Goal: Task Accomplishment & Management: Complete application form

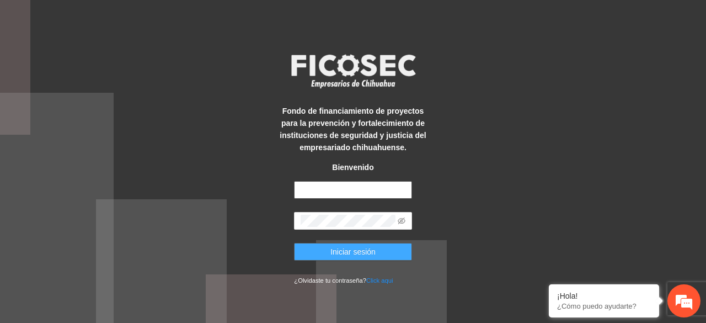
type input "**********"
click at [353, 253] on span "Iniciar sesión" at bounding box center [352, 251] width 45 height 12
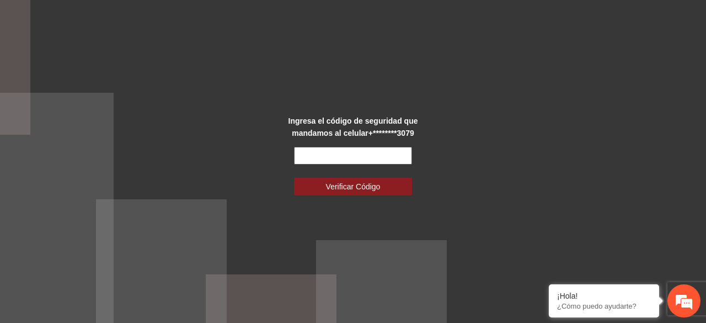
click at [323, 152] on input "text" at bounding box center [352, 156] width 117 height 18
type input "******"
click at [294, 178] on button "Verificar Código" at bounding box center [352, 187] width 117 height 18
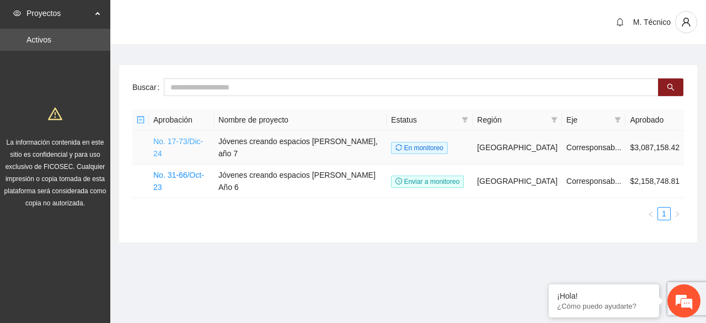
click at [180, 142] on link "No. 17-73/Dic-24" at bounding box center [178, 147] width 50 height 21
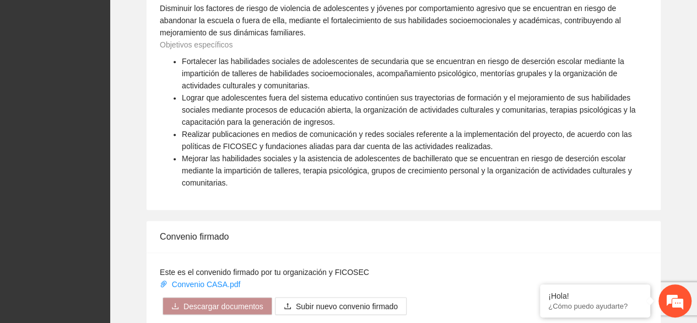
scroll to position [992, 0]
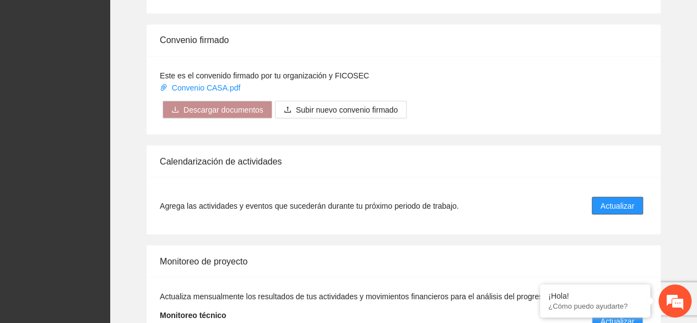
click at [619, 199] on span "Actualizar" at bounding box center [618, 205] width 34 height 12
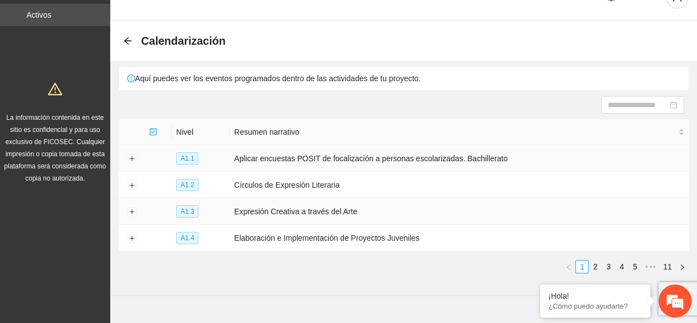
scroll to position [39, 0]
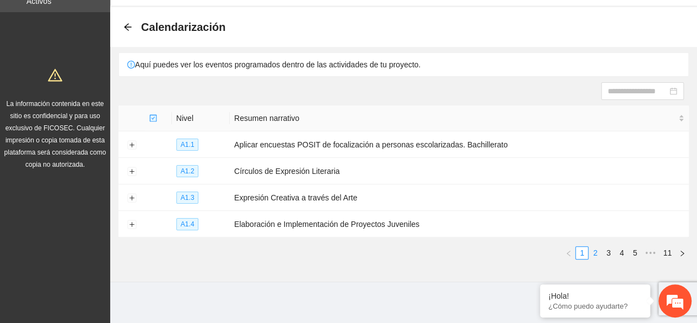
click at [600, 250] on link "2" at bounding box center [595, 252] width 12 height 12
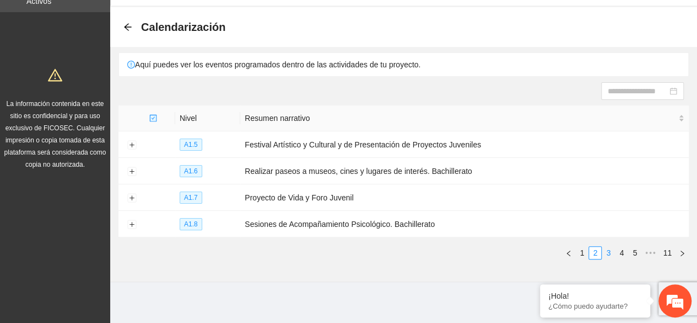
click at [614, 254] on link "3" at bounding box center [609, 252] width 12 height 12
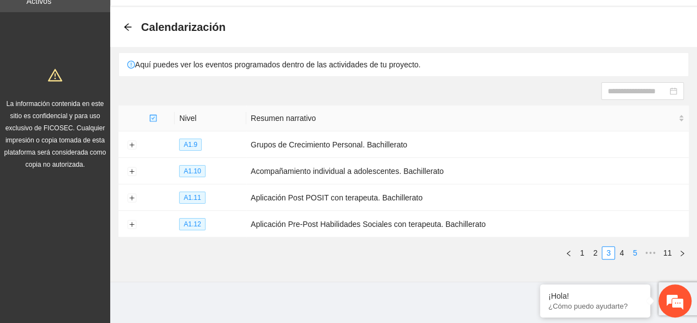
click at [636, 248] on link "5" at bounding box center [635, 252] width 12 height 12
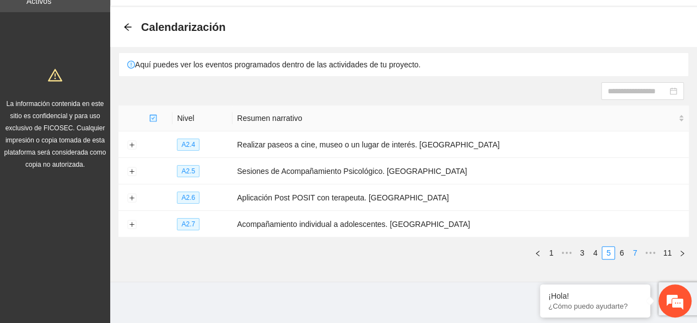
click at [636, 248] on link "7" at bounding box center [635, 252] width 12 height 12
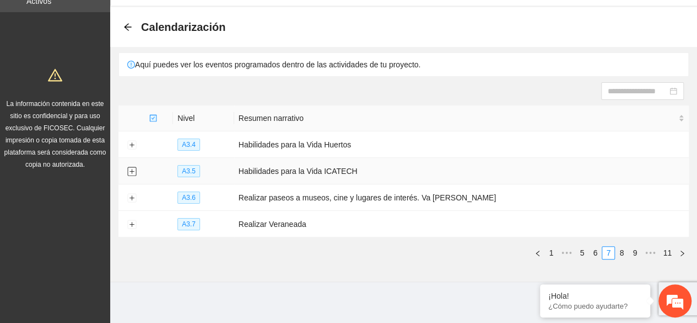
drag, startPoint x: 128, startPoint y: 170, endPoint x: 149, endPoint y: 163, distance: 22.1
click at [128, 170] on button "Expand row" at bounding box center [131, 171] width 9 height 9
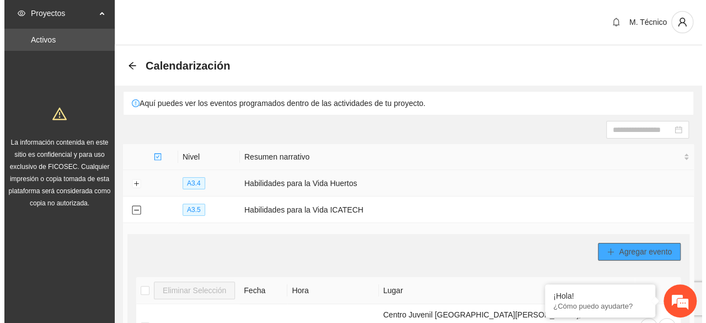
scroll to position [110, 0]
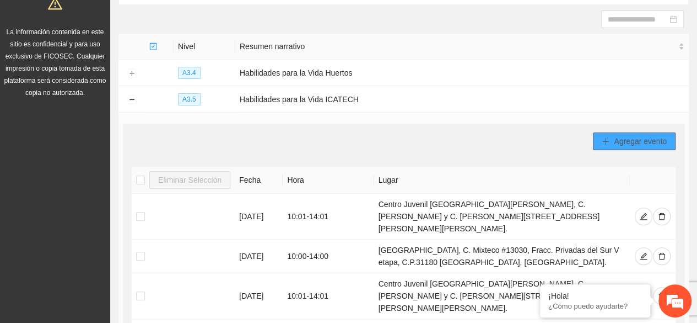
click at [629, 135] on span "Agregar evento" at bounding box center [640, 141] width 53 height 12
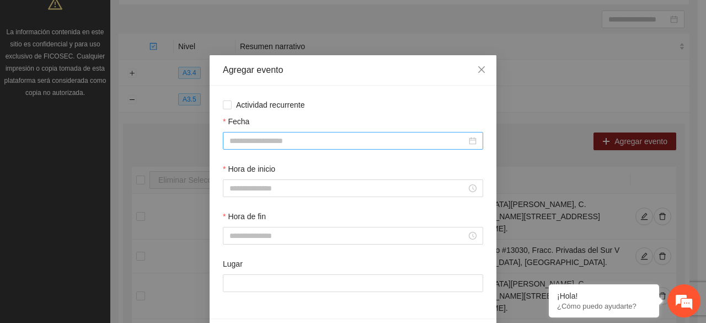
click at [282, 142] on input "Fecha" at bounding box center [347, 141] width 237 height 12
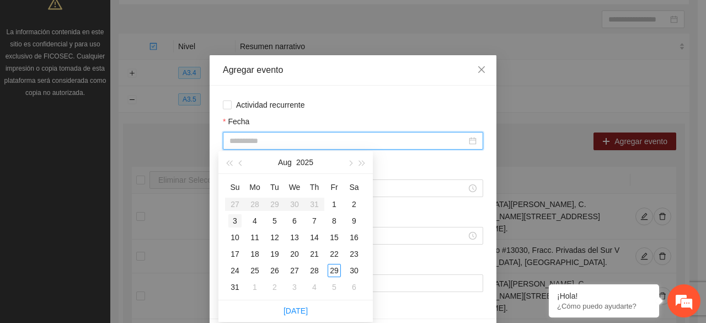
type input "**********"
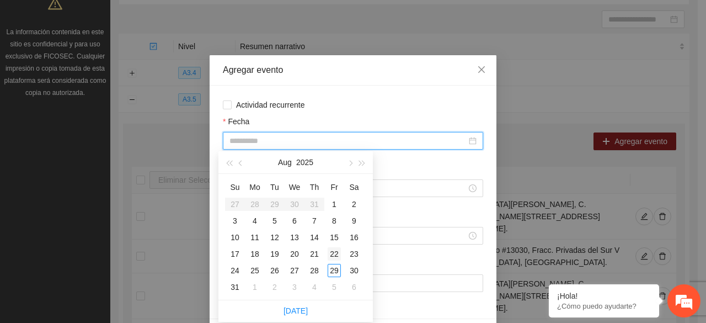
click at [330, 253] on div "22" at bounding box center [334, 253] width 13 height 13
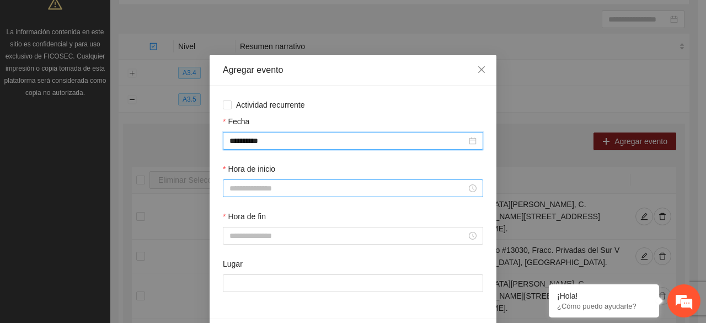
click at [240, 191] on input "Hora de inicio" at bounding box center [347, 188] width 237 height 12
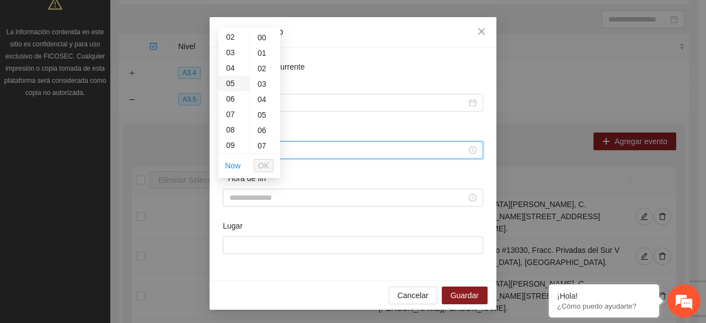
scroll to position [55, 0]
click at [225, 132] on div "10" at bounding box center [233, 136] width 31 height 15
type input "*****"
click at [268, 165] on span "OK" at bounding box center [263, 165] width 11 height 12
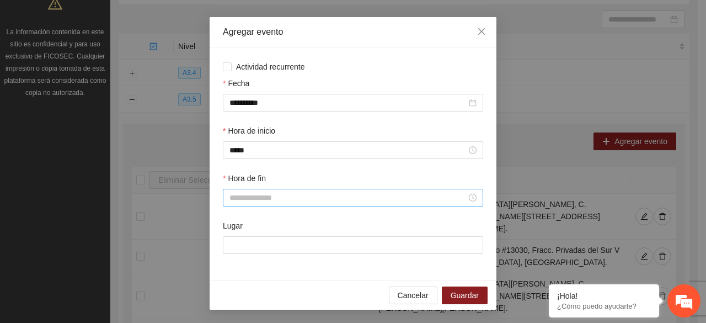
click at [239, 203] on div at bounding box center [353, 198] width 260 height 18
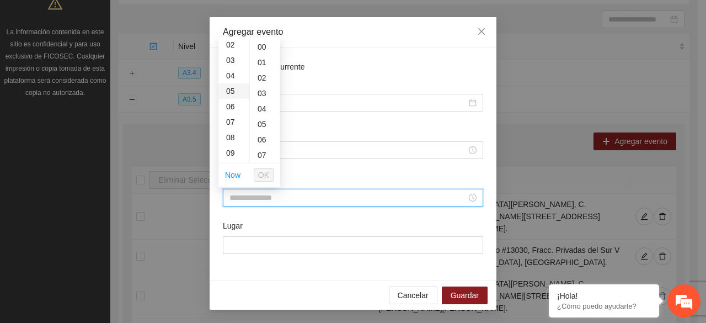
scroll to position [110, 0]
click at [231, 151] on div "14" at bounding box center [233, 152] width 31 height 15
type input "*****"
click at [271, 172] on button "OK" at bounding box center [264, 174] width 20 height 13
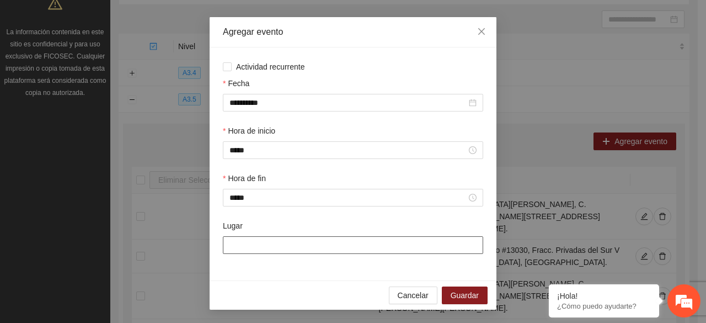
click at [270, 248] on input "Lugar" at bounding box center [353, 245] width 260 height 18
type input "**********"
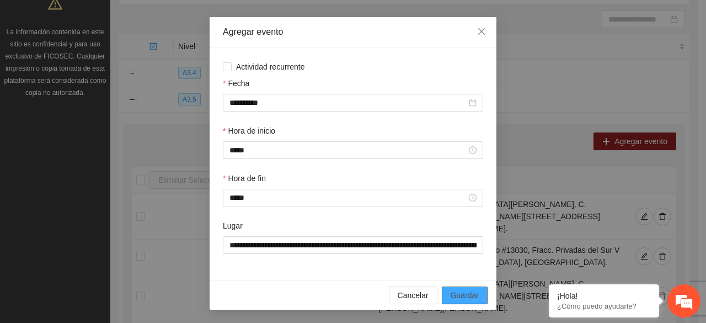
click at [463, 295] on span "Guardar" at bounding box center [464, 295] width 28 height 12
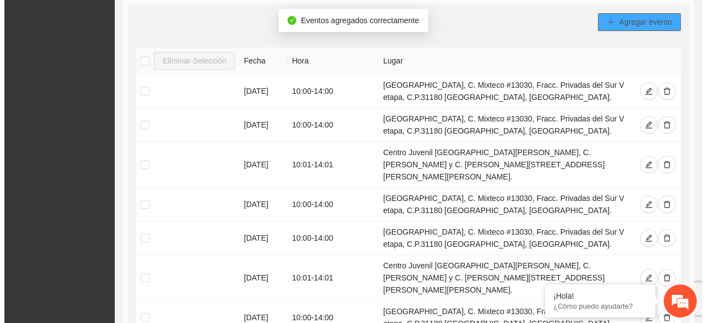
scroll to position [115, 0]
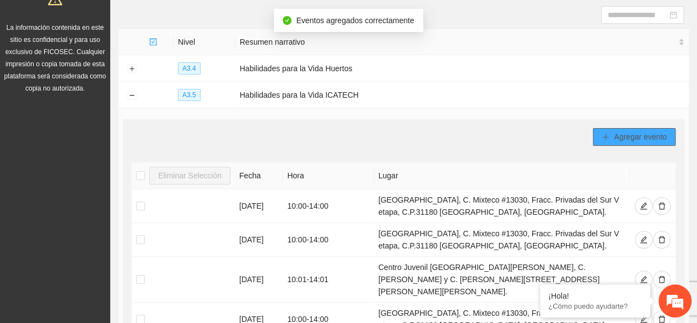
click at [616, 132] on span "Agregar evento" at bounding box center [640, 137] width 53 height 12
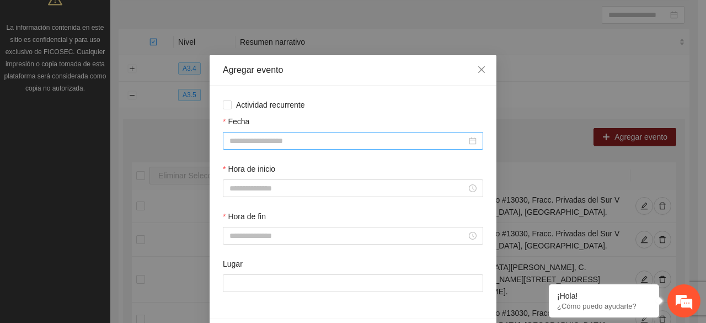
click at [297, 137] on input "Fecha" at bounding box center [347, 141] width 237 height 12
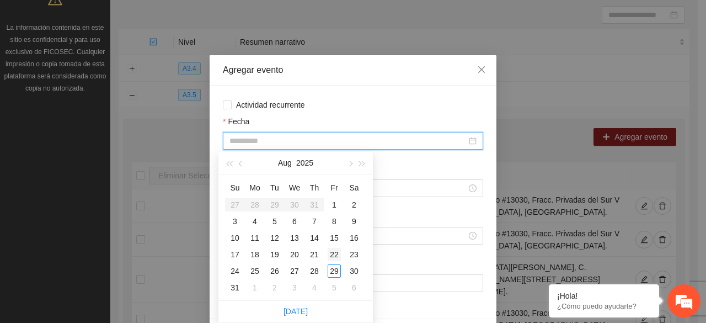
type input "**********"
click at [331, 252] on div "22" at bounding box center [334, 254] width 13 height 13
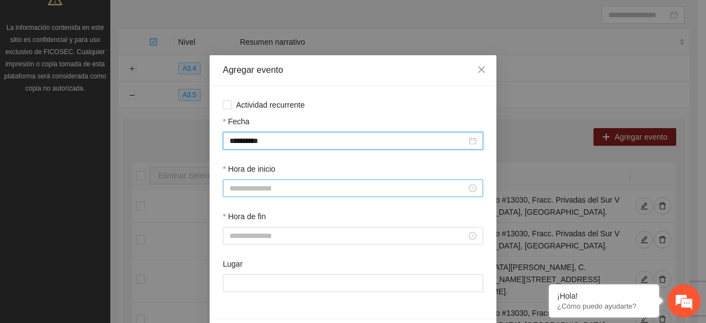
click at [246, 182] on div at bounding box center [353, 188] width 260 height 18
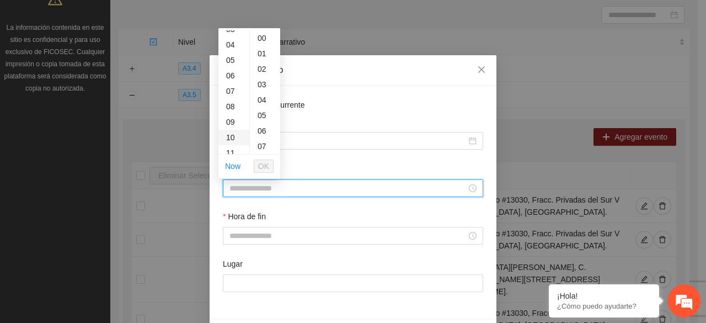
click at [228, 133] on div "10" at bounding box center [233, 137] width 31 height 15
drag, startPoint x: 261, startPoint y: 51, endPoint x: 259, endPoint y: 60, distance: 8.4
click at [260, 51] on div "01" at bounding box center [265, 53] width 30 height 15
type input "*****"
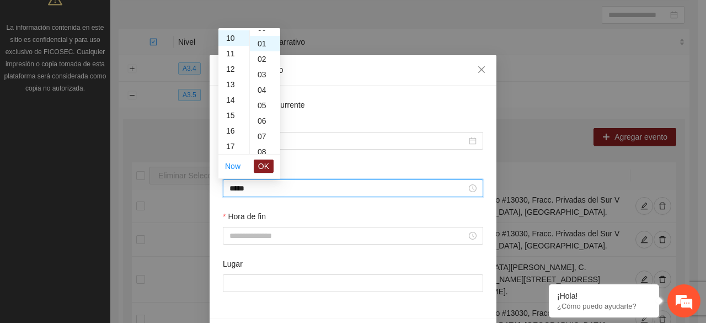
scroll to position [15, 0]
click at [262, 161] on span "OK" at bounding box center [263, 166] width 11 height 12
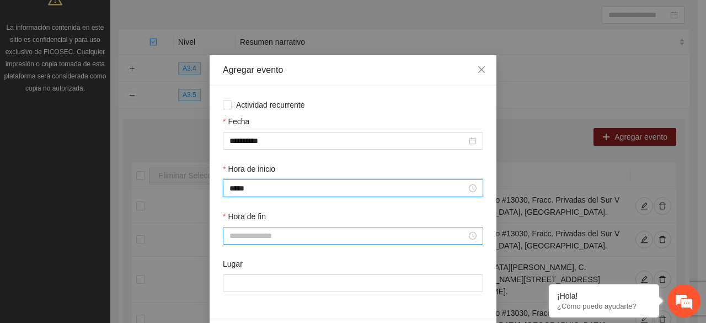
click at [249, 238] on input "Hora de fin" at bounding box center [347, 235] width 237 height 12
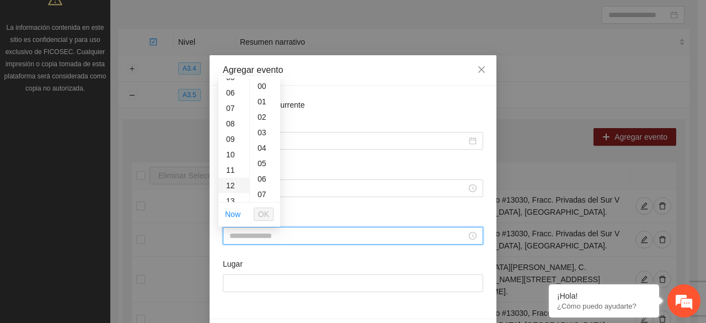
scroll to position [110, 0]
drag, startPoint x: 230, startPoint y: 188, endPoint x: 235, endPoint y: 175, distance: 13.4
click at [230, 187] on div "14" at bounding box center [233, 191] width 31 height 15
click at [262, 98] on div "01" at bounding box center [265, 101] width 30 height 15
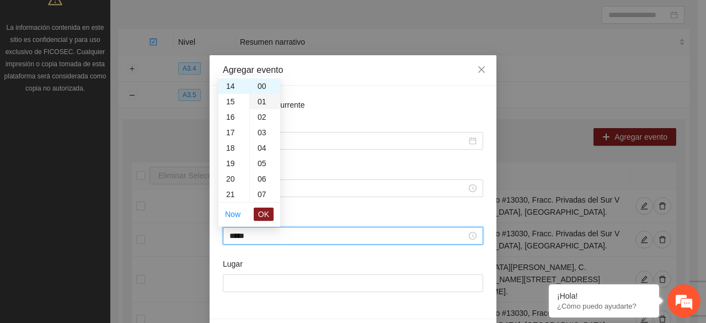
type input "*****"
click at [265, 209] on span "OK" at bounding box center [263, 214] width 11 height 12
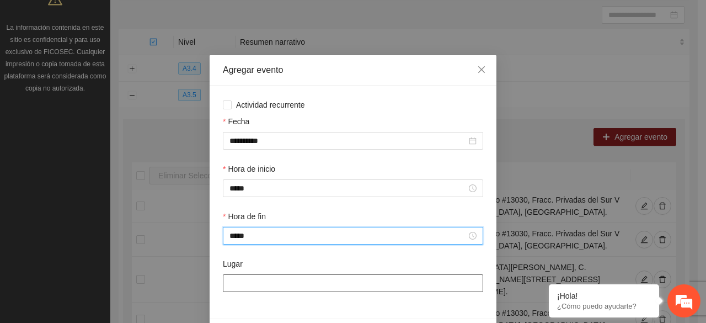
click at [268, 280] on input "Lugar" at bounding box center [353, 283] width 260 height 18
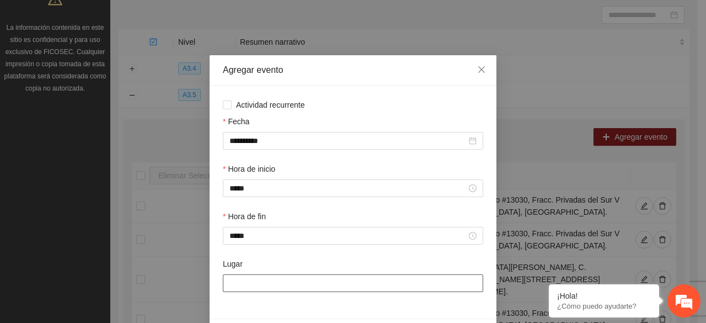
type input "**********"
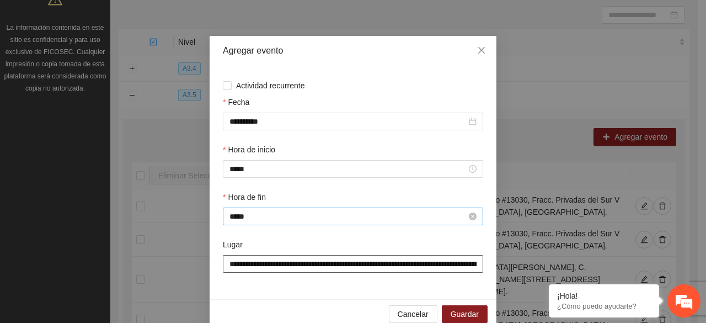
scroll to position [39, 0]
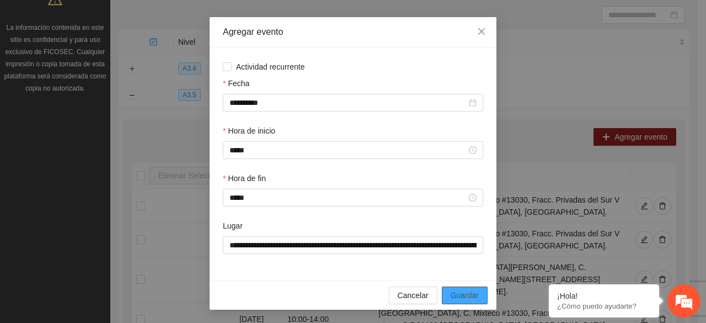
click at [450, 291] on span "Guardar" at bounding box center [464, 295] width 28 height 12
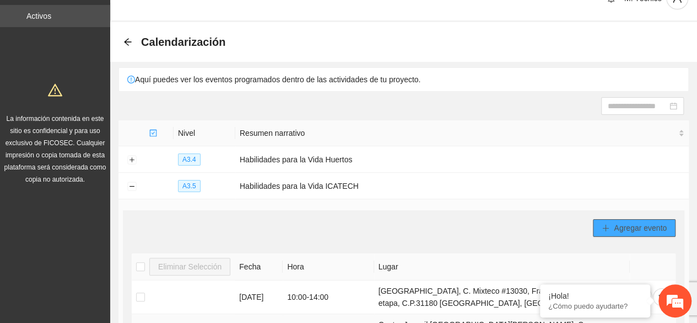
scroll to position [0, 0]
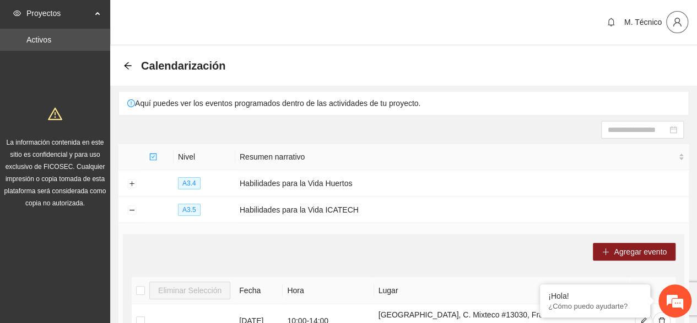
click at [673, 31] on button "button" at bounding box center [678, 22] width 22 height 22
click at [551, 100] on div "Aquí puedes ver los eventos programados dentro de las actividades de tu proyect…" at bounding box center [404, 103] width 570 height 23
click at [677, 18] on icon "user" at bounding box center [678, 22] width 10 height 10
